Goal: Transaction & Acquisition: Subscribe to service/newsletter

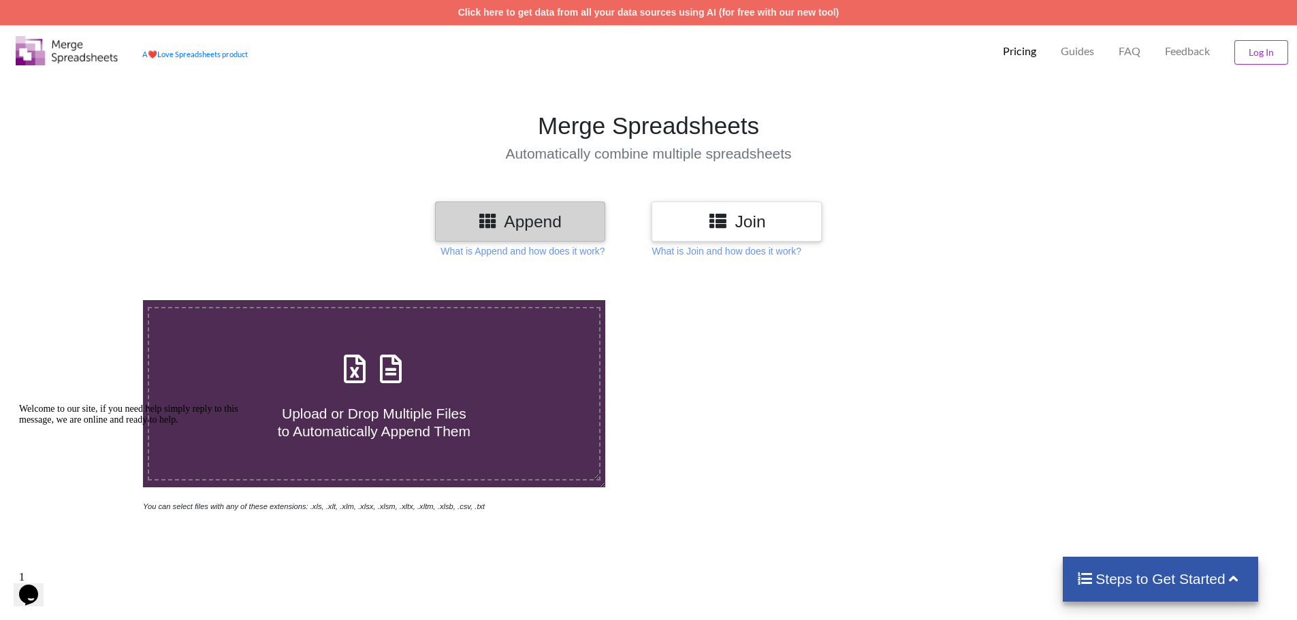
click at [1031, 54] on p "Pricing" at bounding box center [1019, 51] width 33 height 14
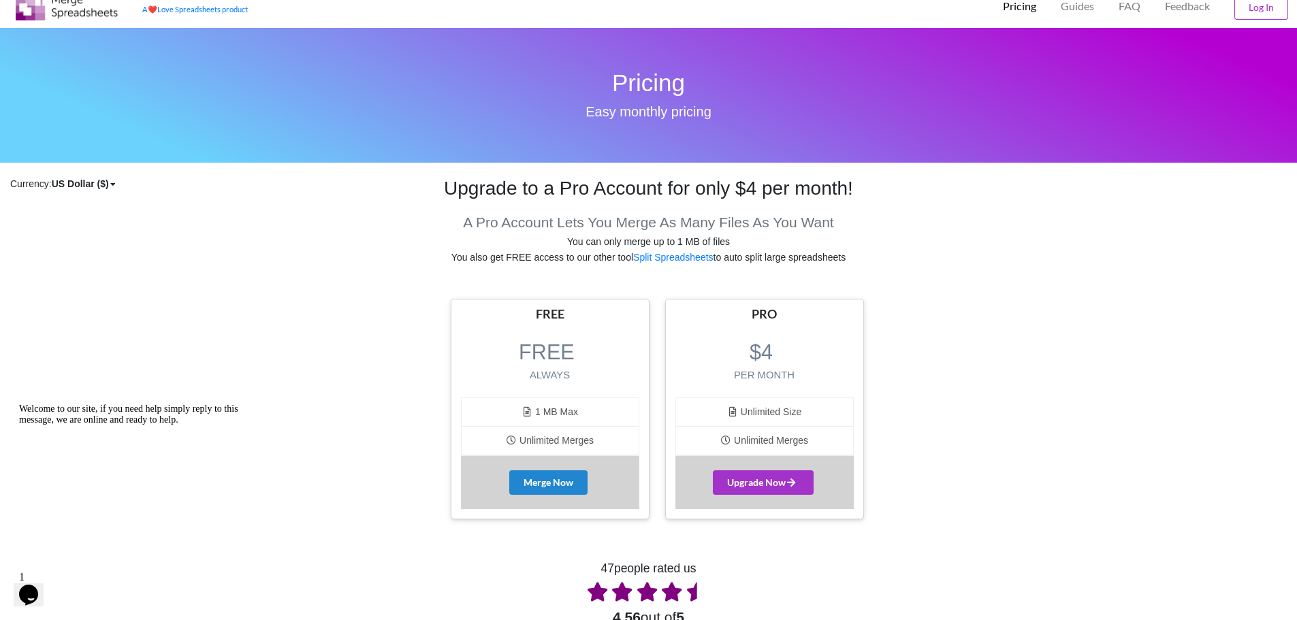
scroll to position [68, 0]
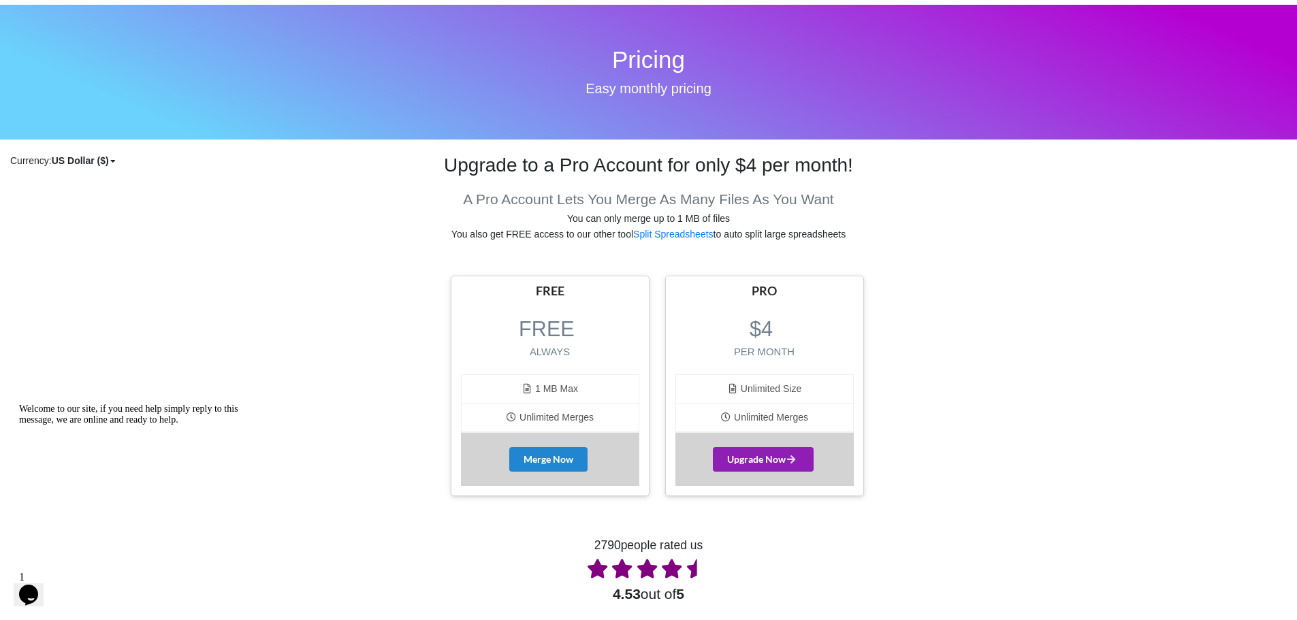
click at [766, 464] on span "Upgrade Now" at bounding box center [763, 459] width 72 height 12
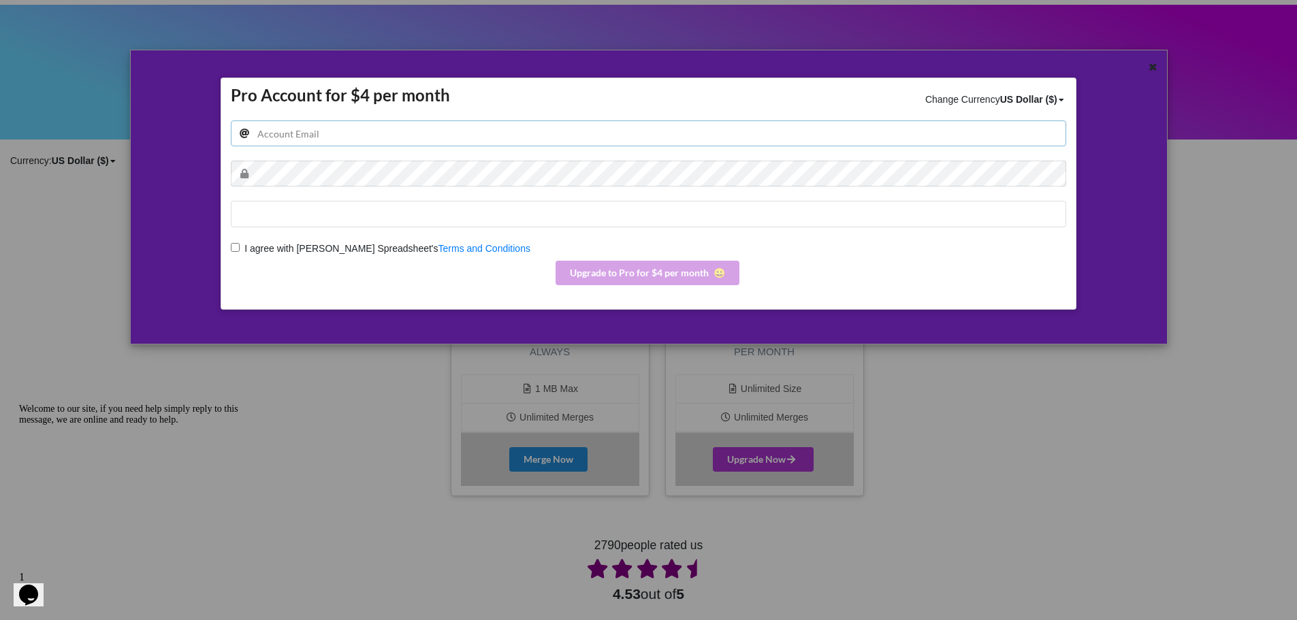
click at [357, 135] on input "email" at bounding box center [648, 133] width 835 height 26
click at [317, 135] on input "email" at bounding box center [648, 133] width 835 height 26
type input "[PERSON_NAME][EMAIL_ADDRESS][PERSON_NAME][DOMAIN_NAME]"
click at [238, 245] on input "I agree with Merge Spreadsheet's Terms and Conditions" at bounding box center [235, 247] width 9 height 9
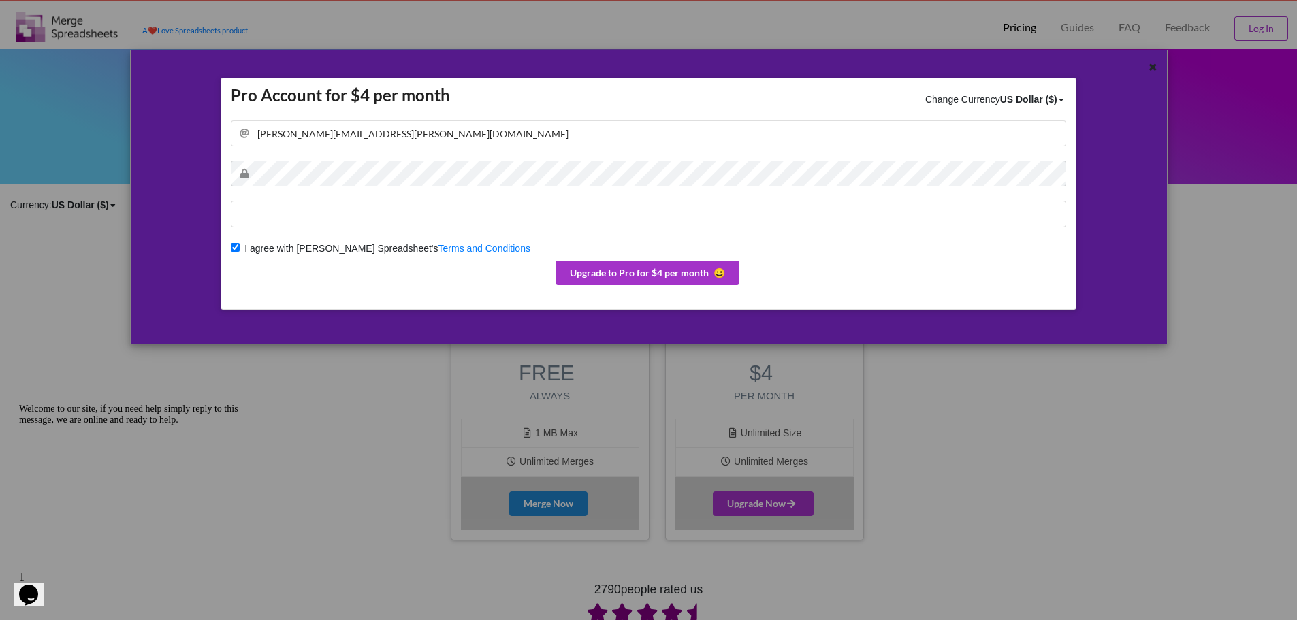
scroll to position [0, 0]
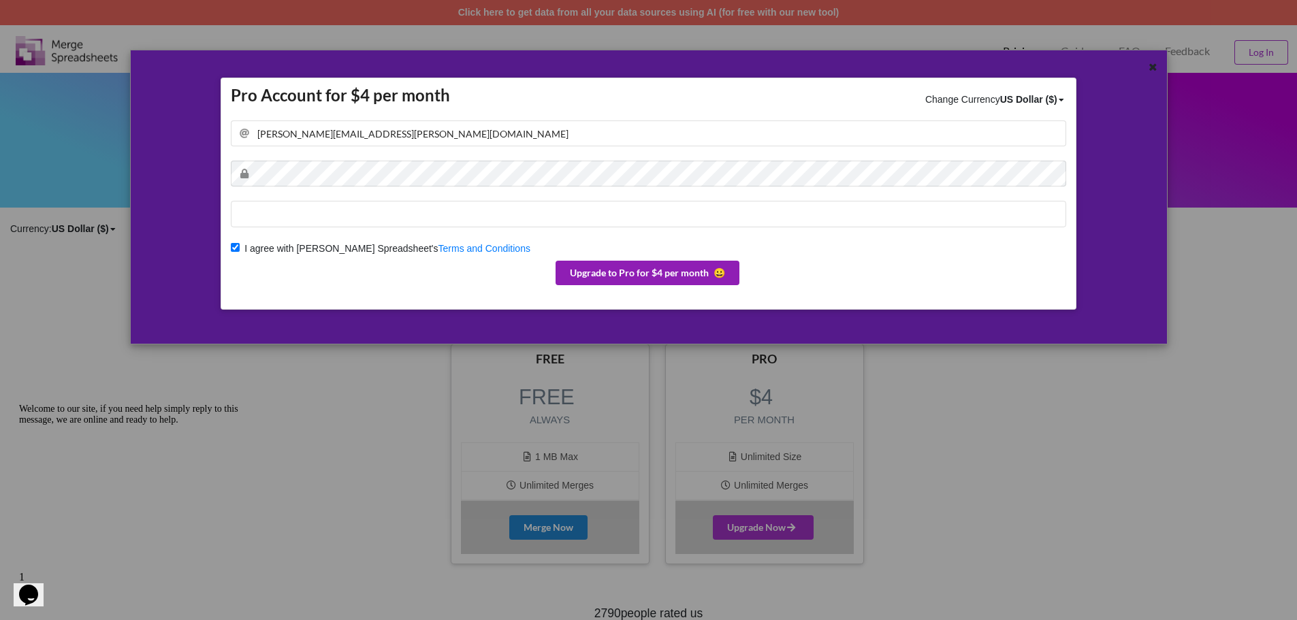
click at [647, 269] on button "Upgrade to Pro for $4 per month 😀" at bounding box center [648, 273] width 184 height 25
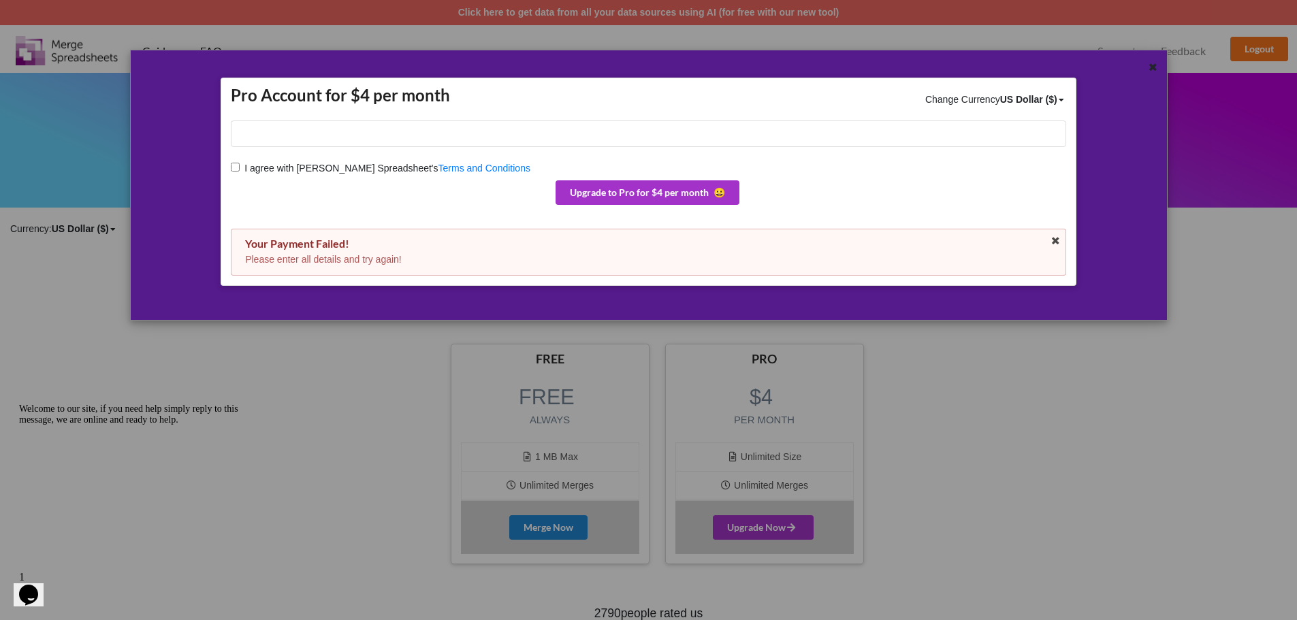
click at [875, 154] on div "I agree with Merge Spreadsheet's Terms and Conditions Upgrade to Pro for $4 per…" at bounding box center [648, 197] width 835 height 155
click at [233, 167] on input "I agree with Merge Spreadsheet's Terms and Conditions" at bounding box center [235, 167] width 9 height 9
checkbox input "true"
click at [667, 191] on button "Upgrade to Pro for $4 per month 😀" at bounding box center [648, 192] width 184 height 25
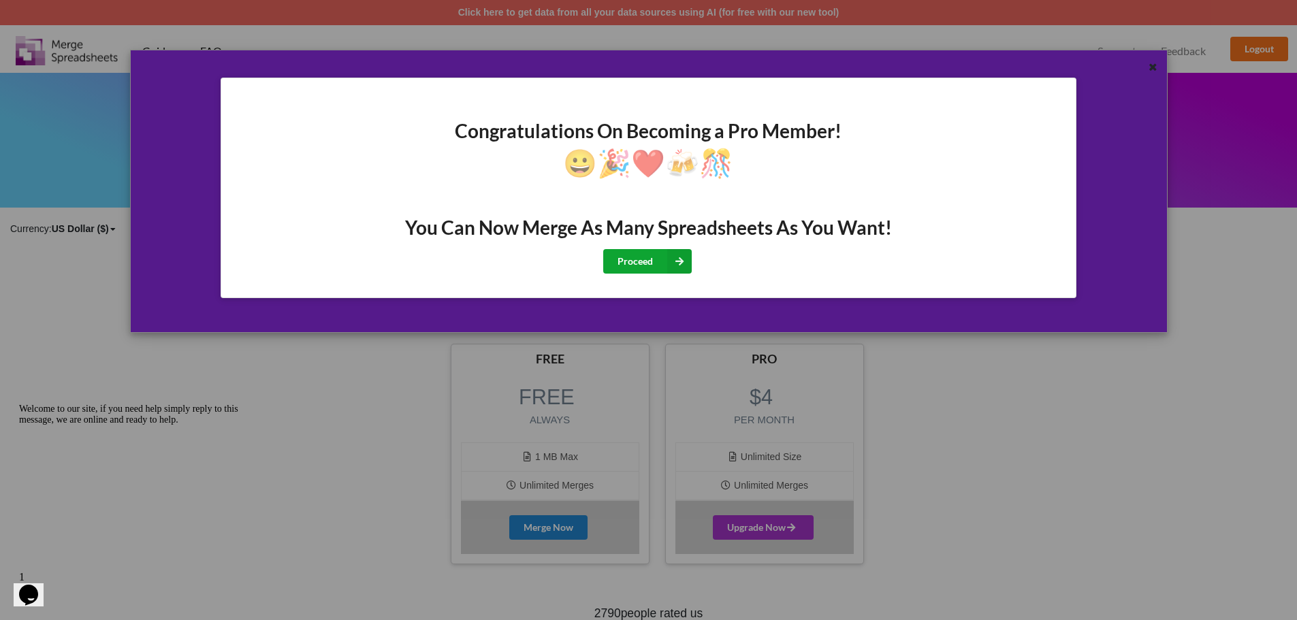
click at [645, 266] on button "Proceed" at bounding box center [647, 261] width 89 height 25
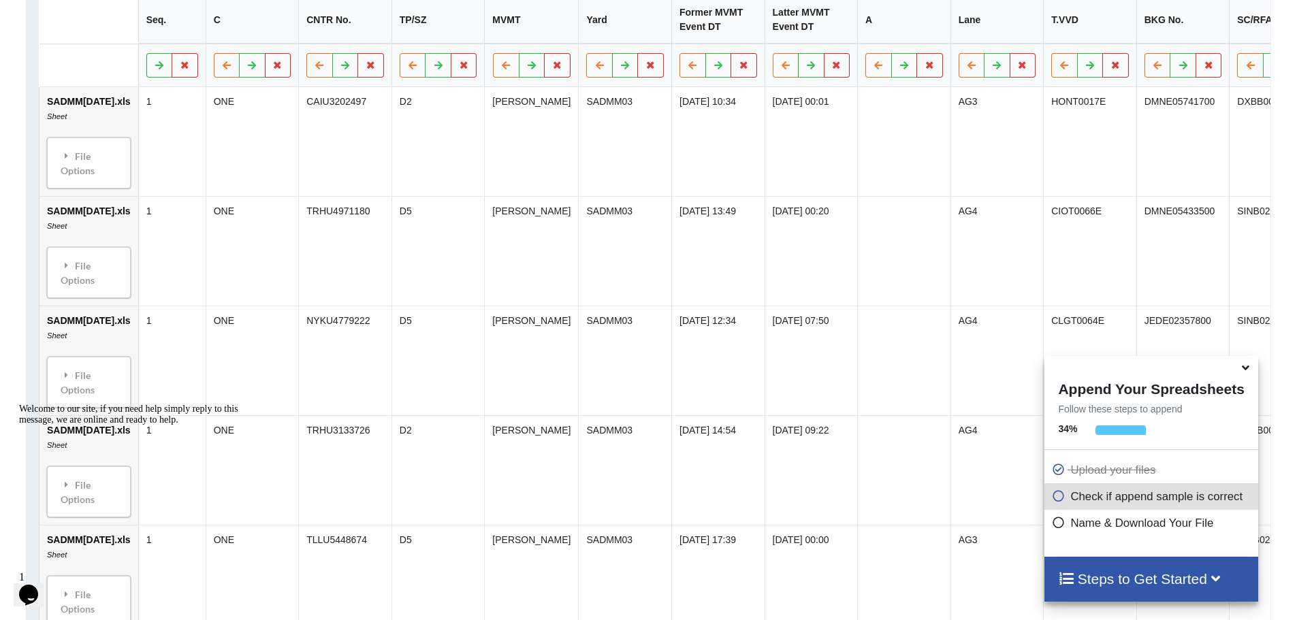
scroll to position [760, 0]
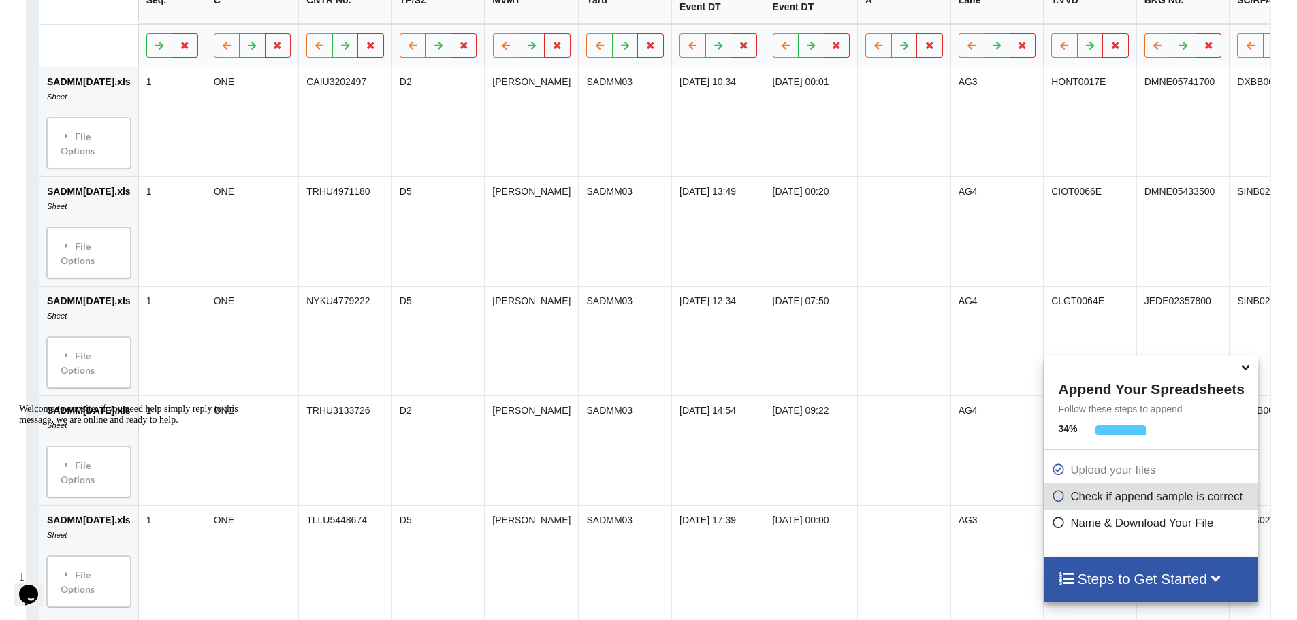
click at [1244, 366] on icon at bounding box center [1245, 365] width 14 height 12
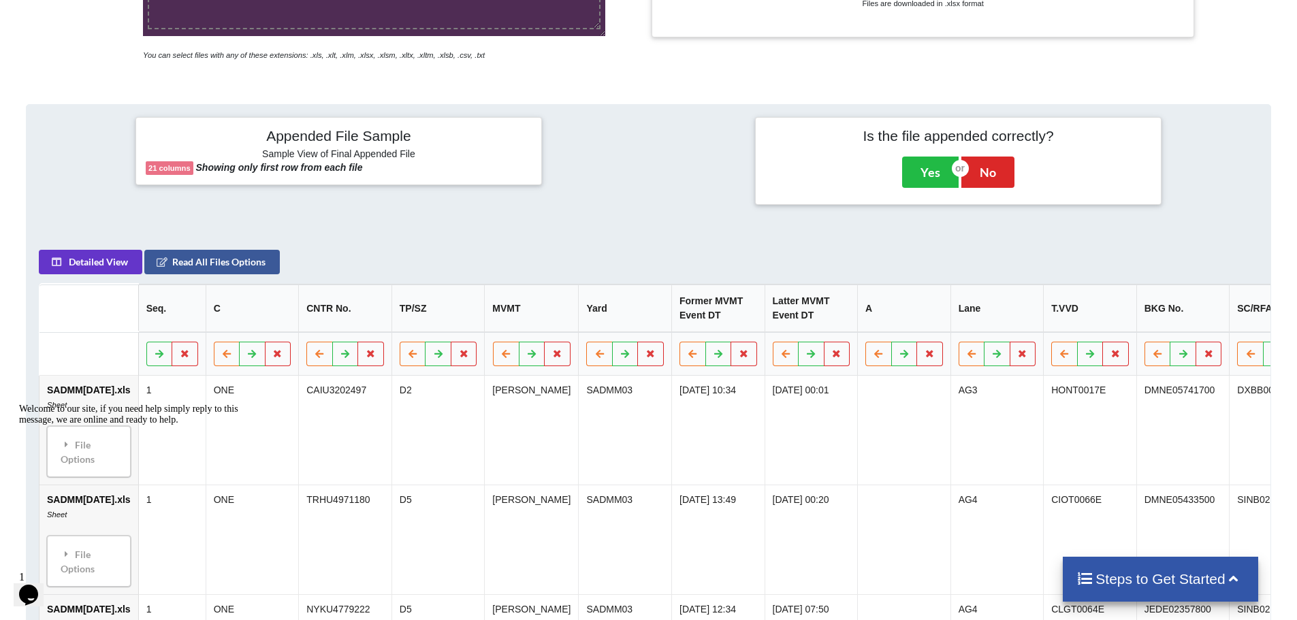
scroll to position [556, 0]
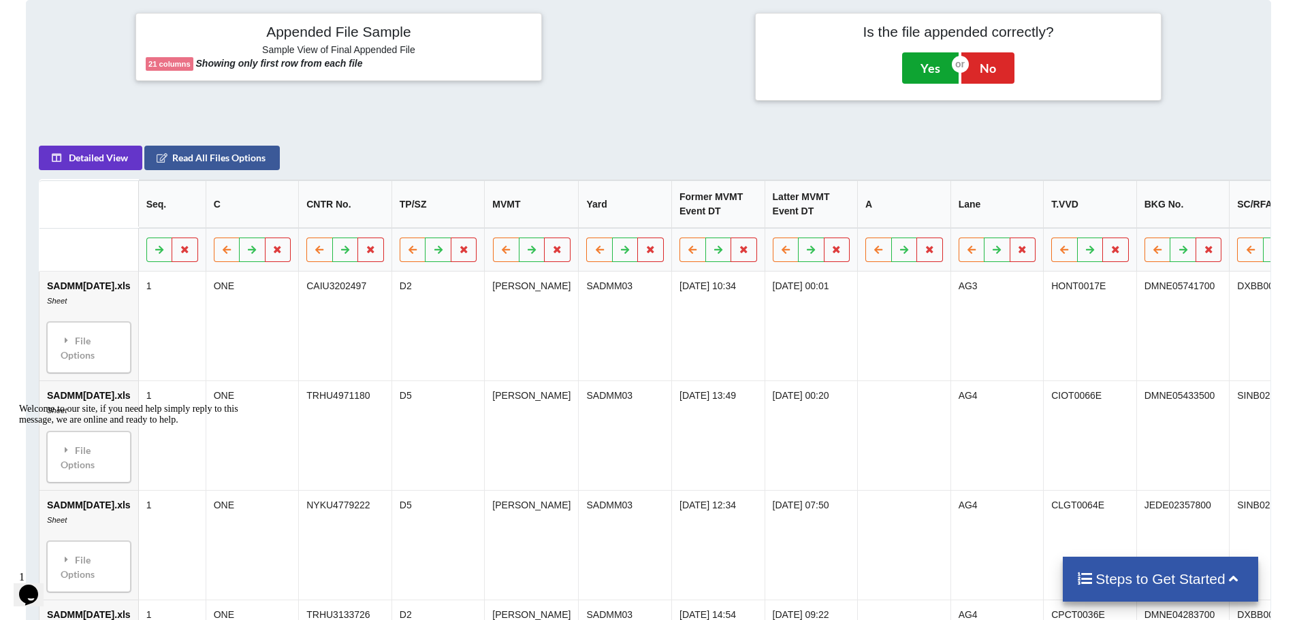
click at [940, 59] on button "Yes" at bounding box center [930, 67] width 57 height 31
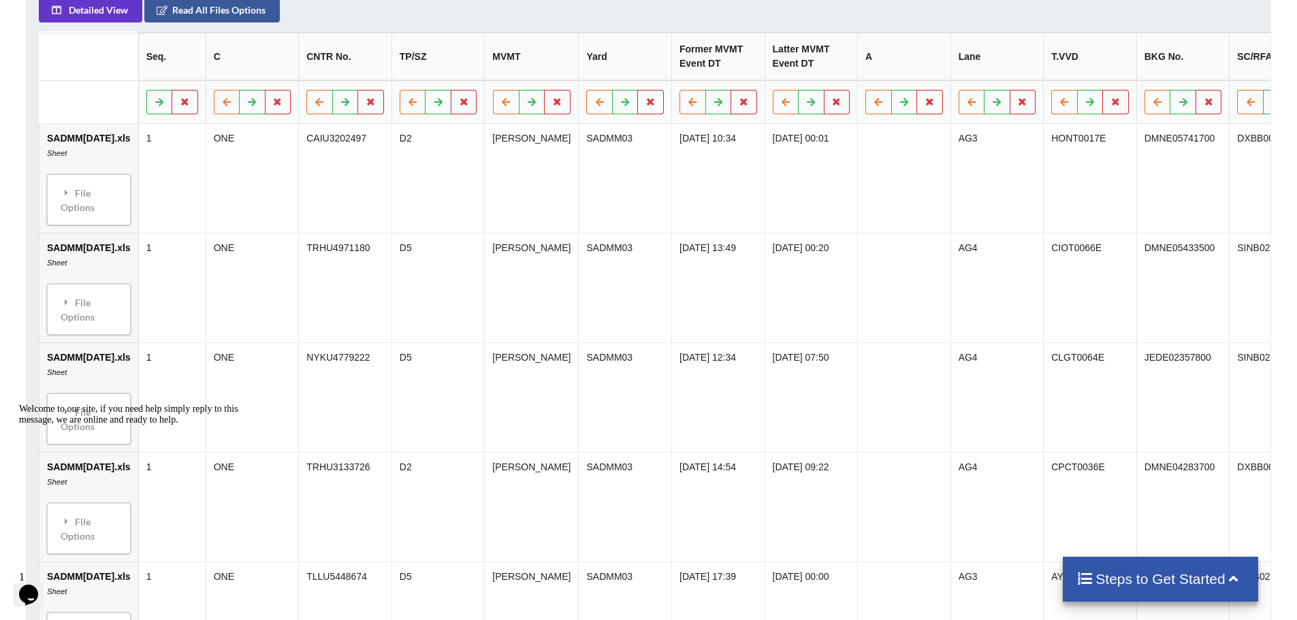
scroll to position [709, 0]
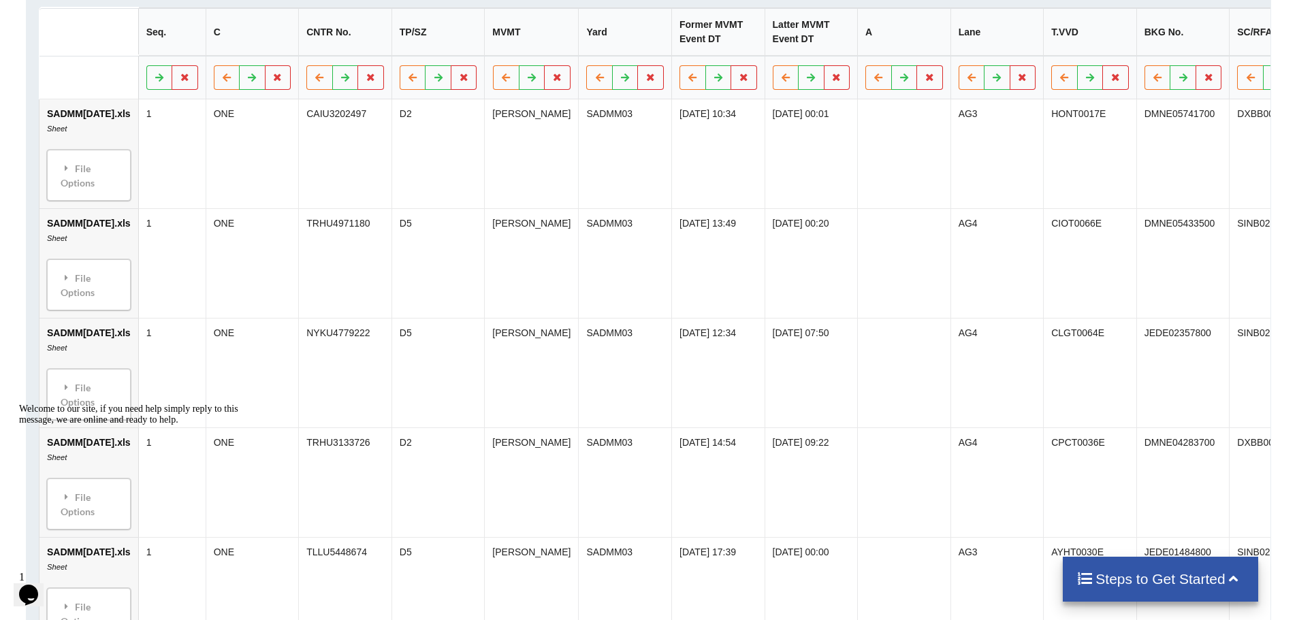
drag, startPoint x: 29, startPoint y: 455, endPoint x: 169, endPoint y: 858, distance: 427.1
click at [19, 404] on icon "Chat attention grabber" at bounding box center [19, 404] width 0 height 0
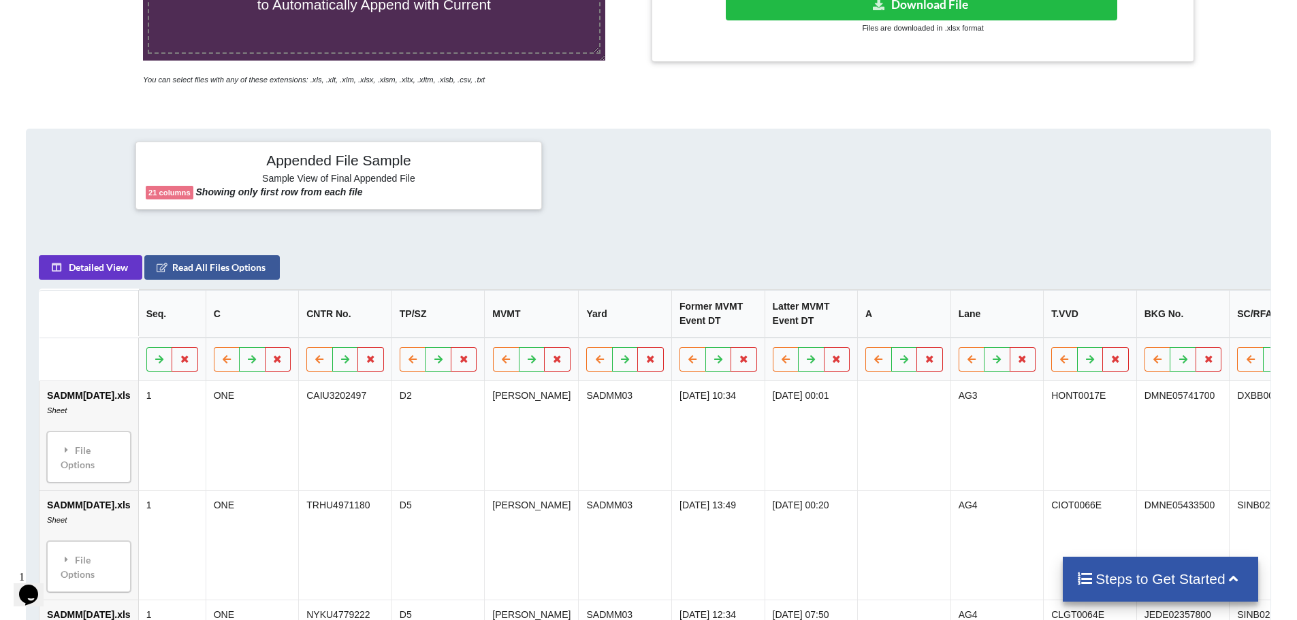
scroll to position [0, 0]
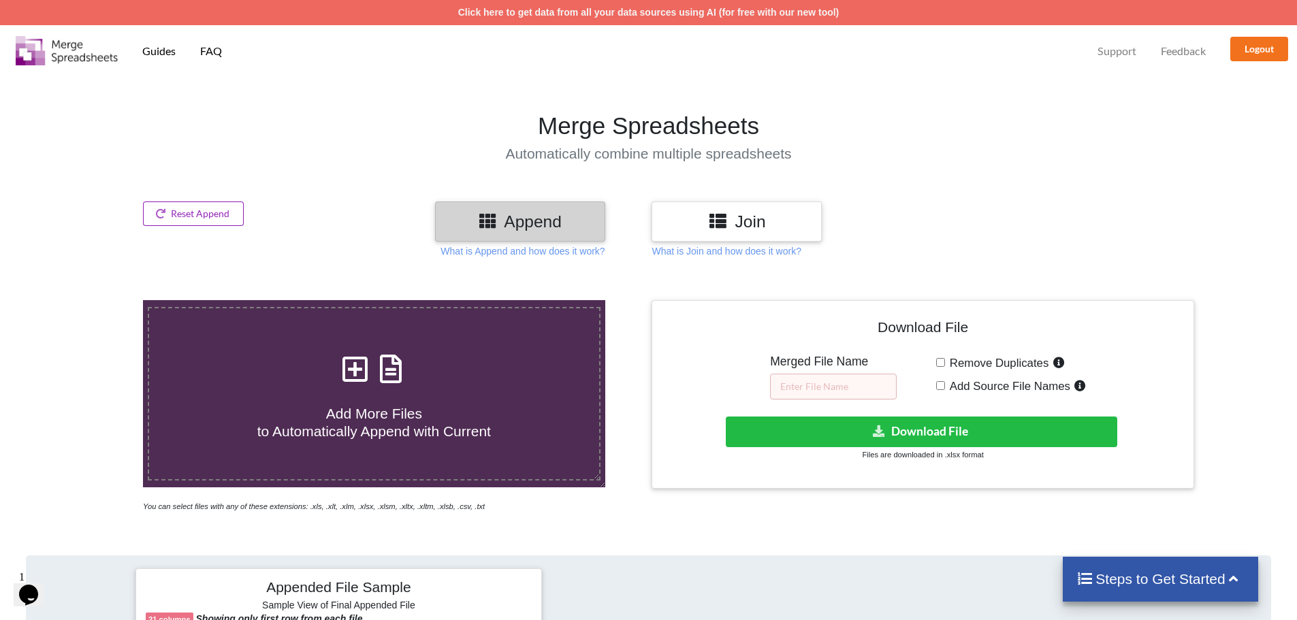
drag, startPoint x: 172, startPoint y: 214, endPoint x: 330, endPoint y: 186, distance: 160.5
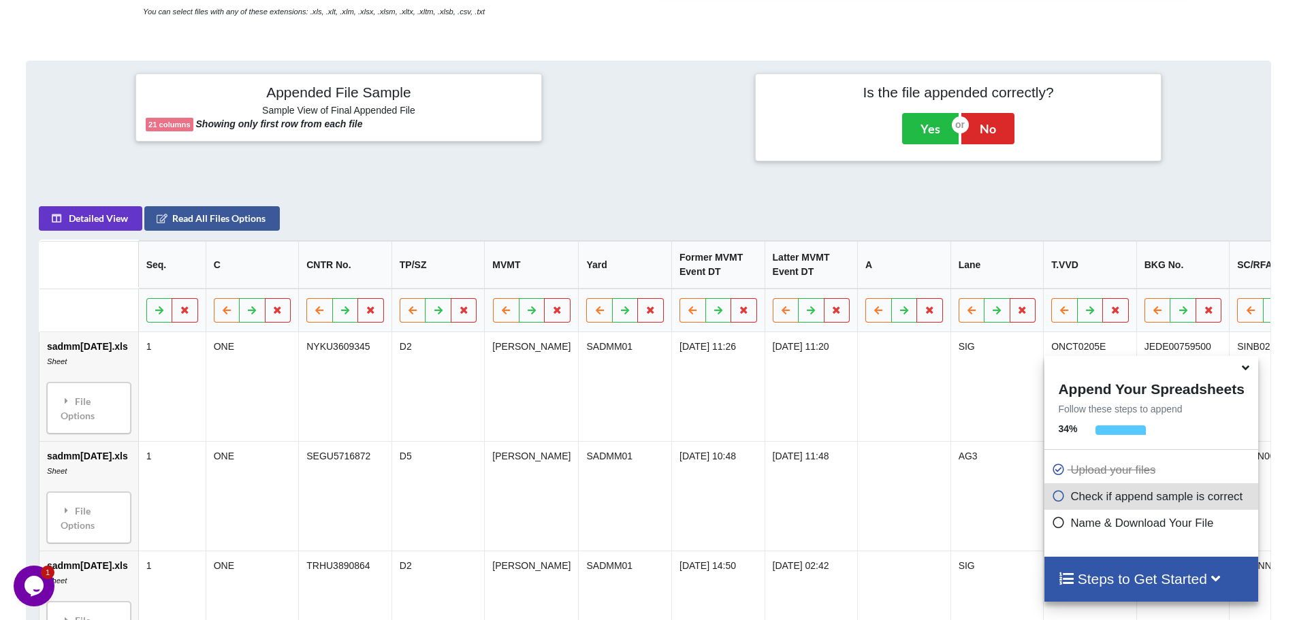
scroll to position [556, 0]
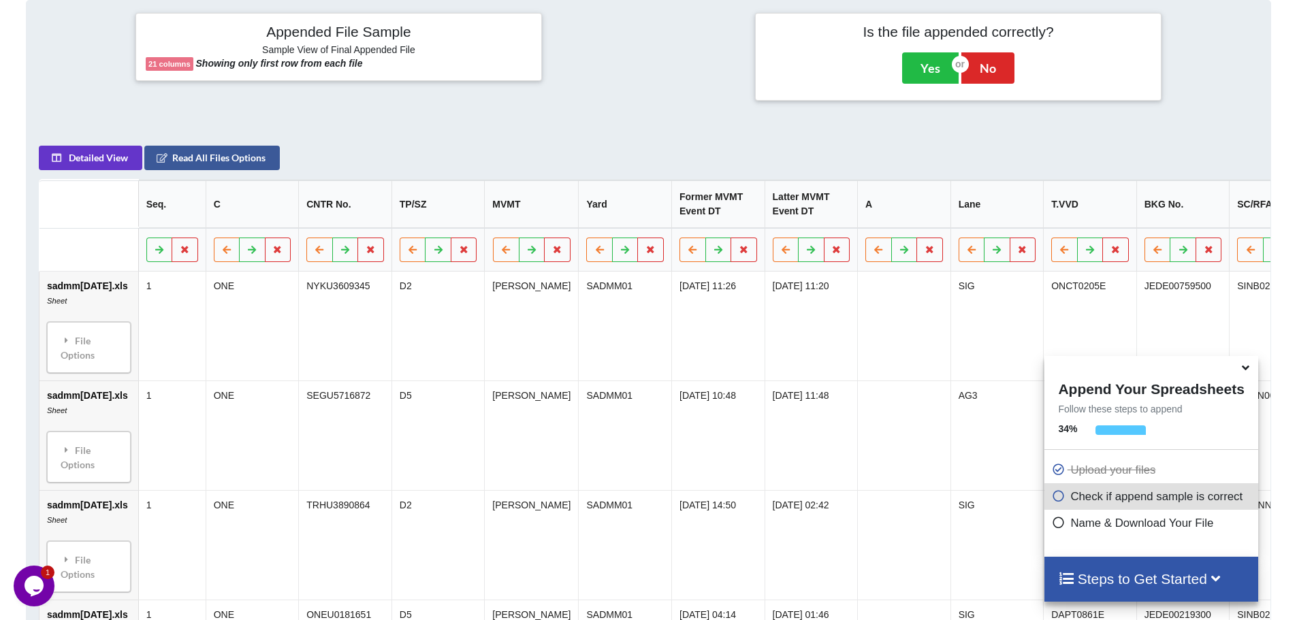
click at [1055, 497] on icon at bounding box center [1058, 494] width 14 height 12
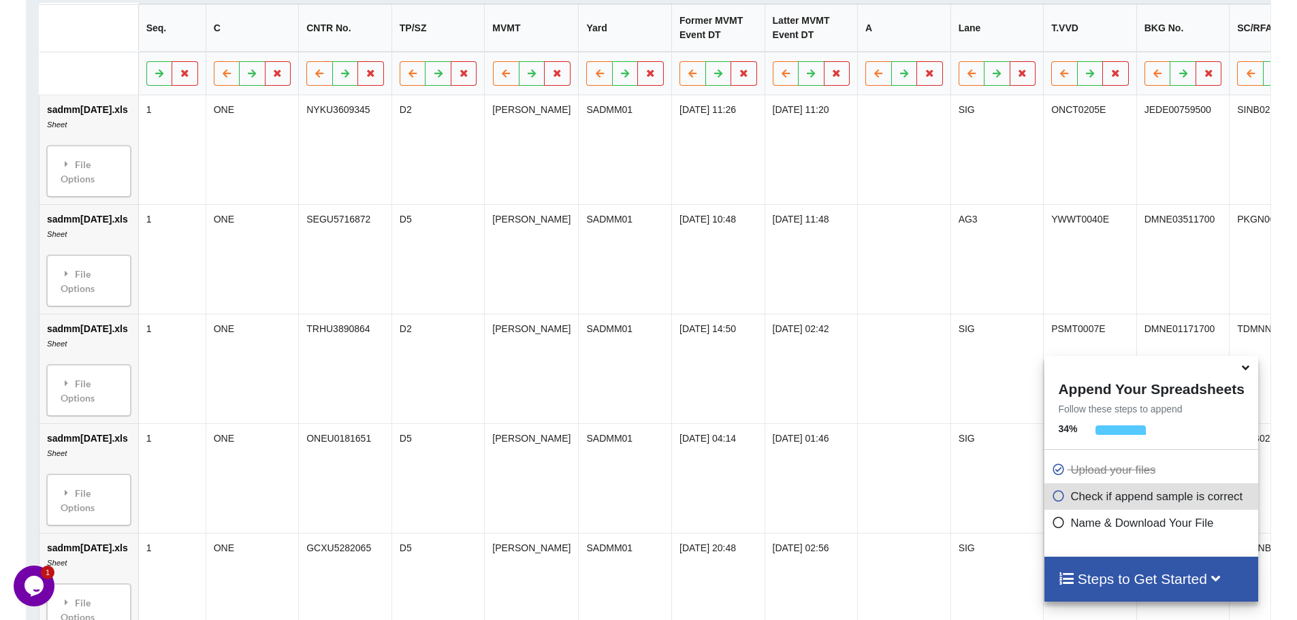
scroll to position [760, 0]
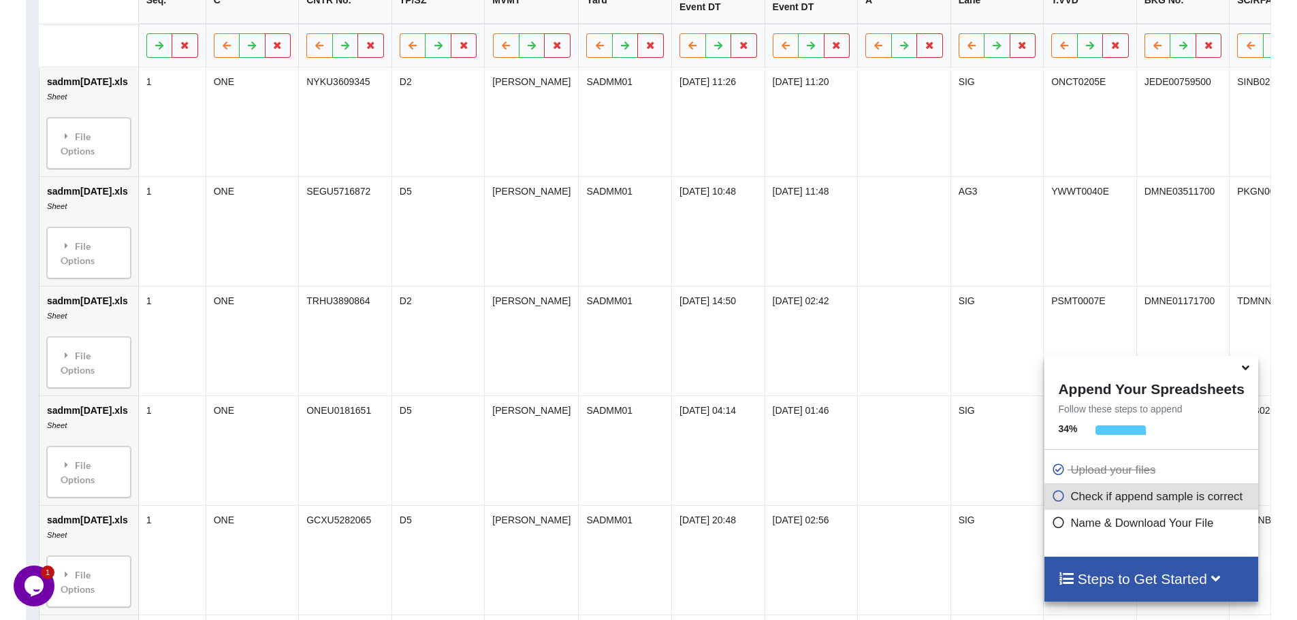
click at [1200, 586] on h4 "Steps to Get Started" at bounding box center [1151, 578] width 186 height 17
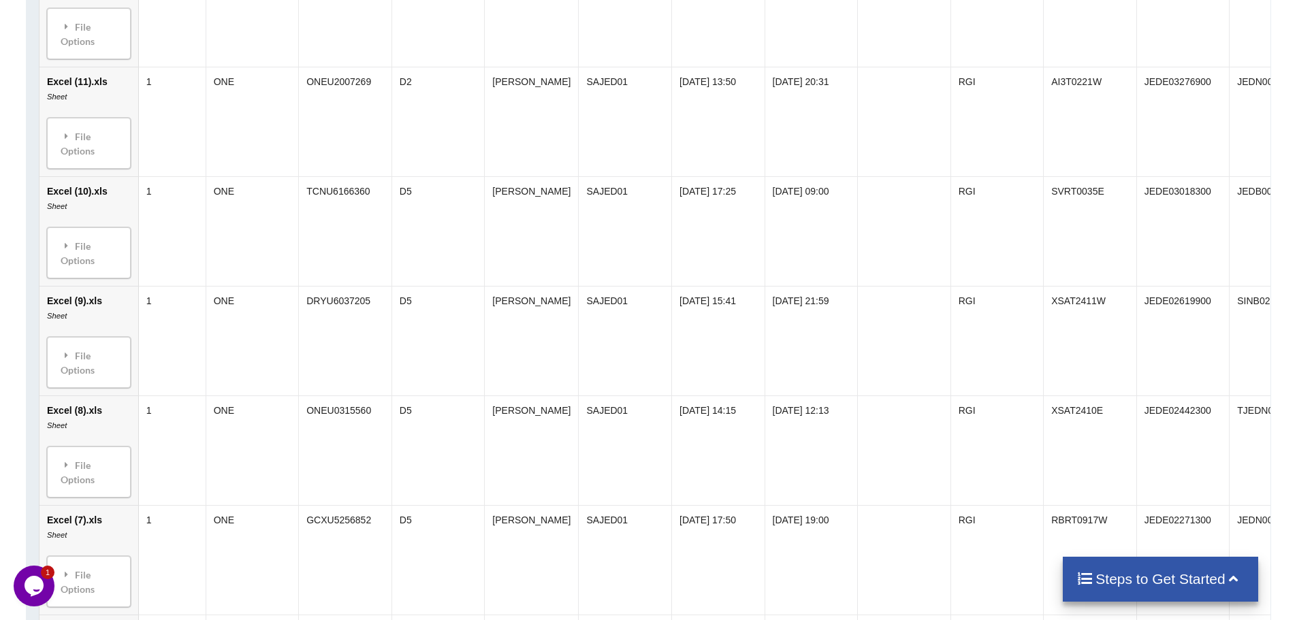
scroll to position [1441, 0]
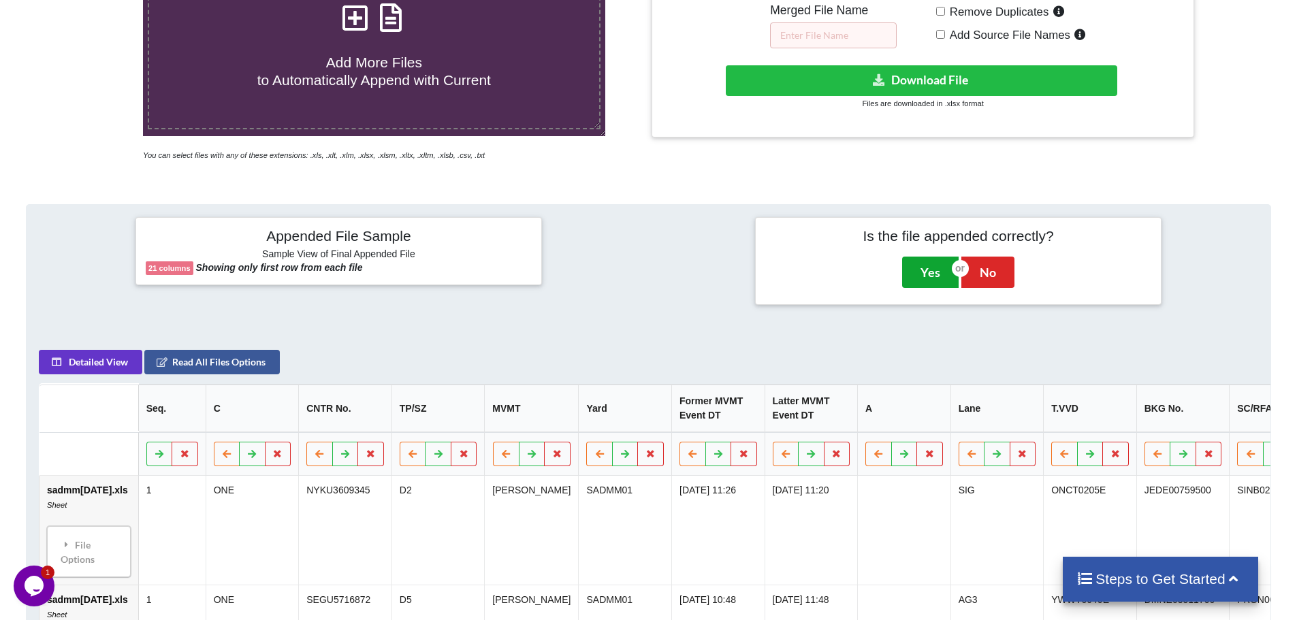
click at [927, 275] on button "Yes" at bounding box center [930, 272] width 57 height 31
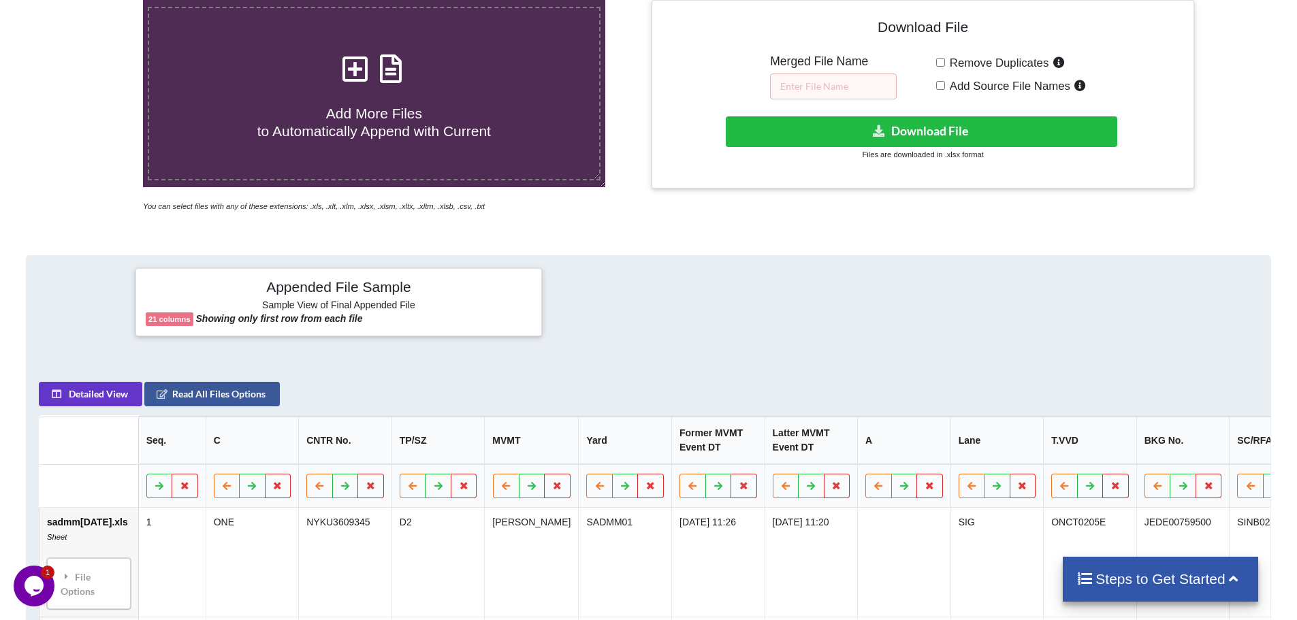
scroll to position [232, 0]
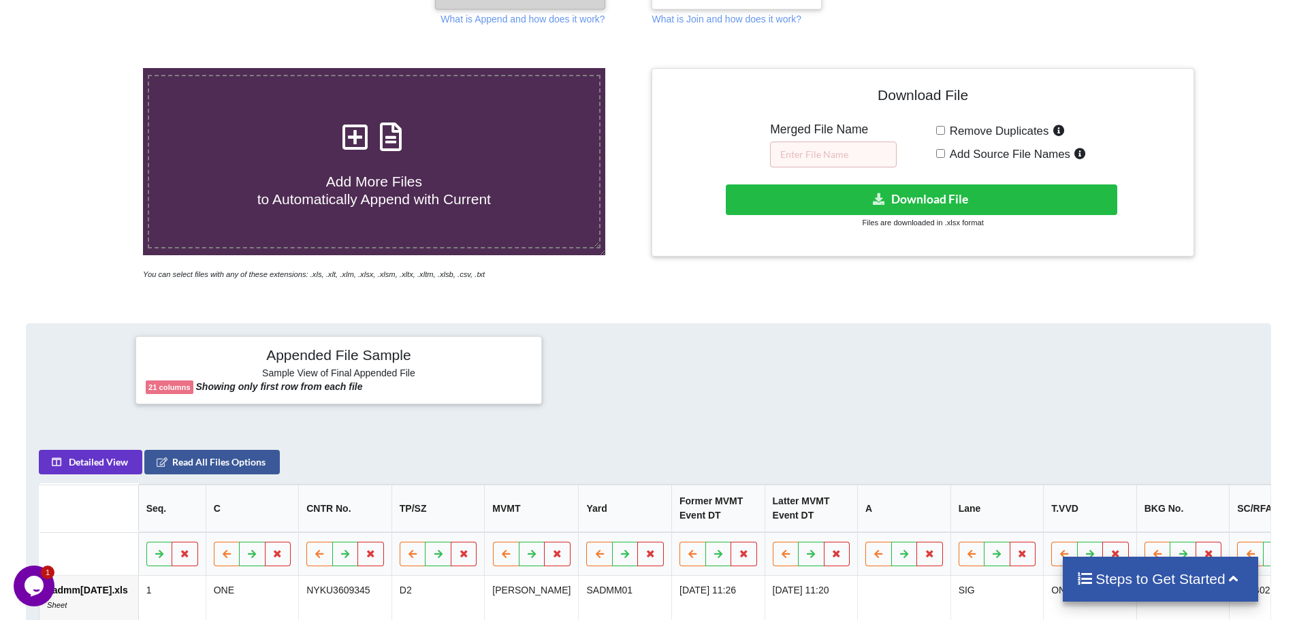
click at [942, 151] on input "Add Source File Names" at bounding box center [940, 153] width 9 height 9
checkbox input "true"
click at [862, 198] on button "Download File" at bounding box center [921, 199] width 391 height 31
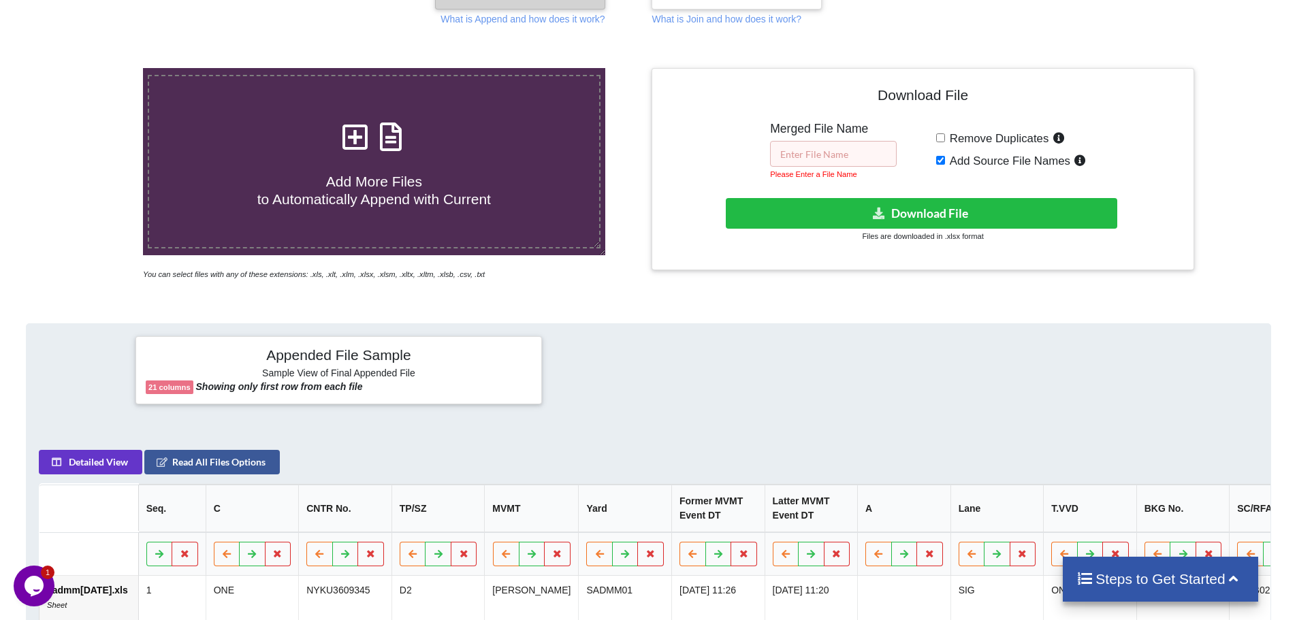
click at [826, 156] on input "text" at bounding box center [833, 154] width 127 height 26
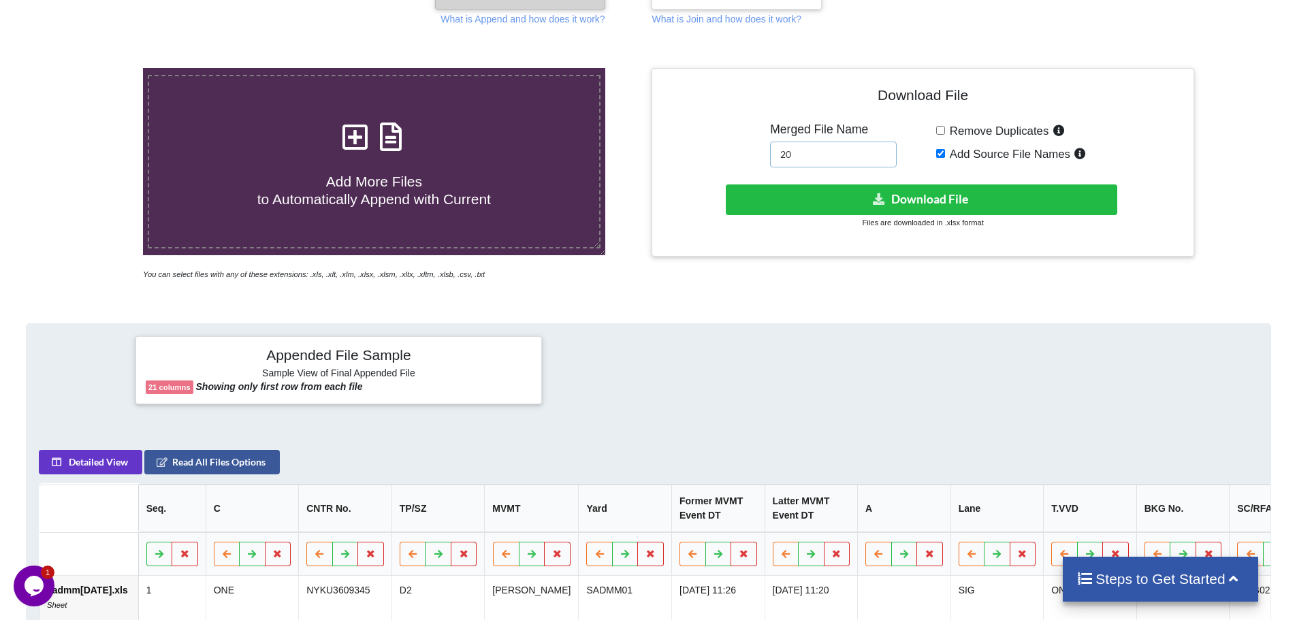
type input "2"
type input "CY2024 - Export SA"
click at [861, 194] on button "Download File" at bounding box center [921, 199] width 391 height 31
click at [1291, 19] on div at bounding box center [1253, 19] width 110 height 14
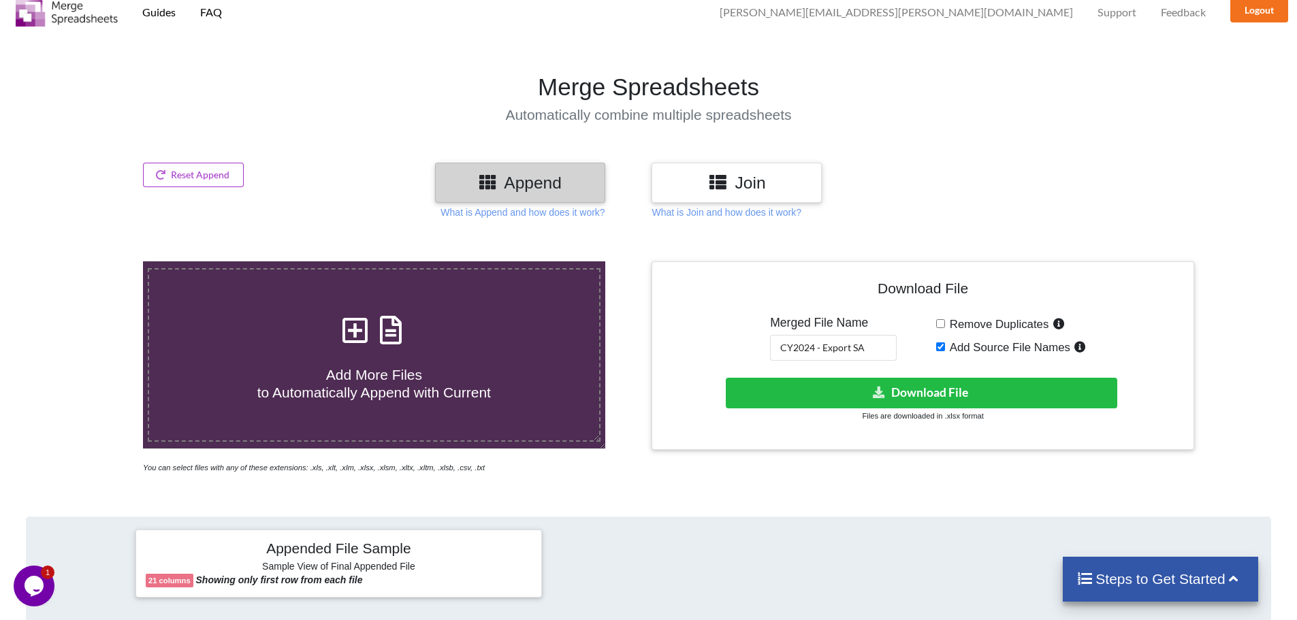
scroll to position [28, 0]
